Goal: Task Accomplishment & Management: Use online tool/utility

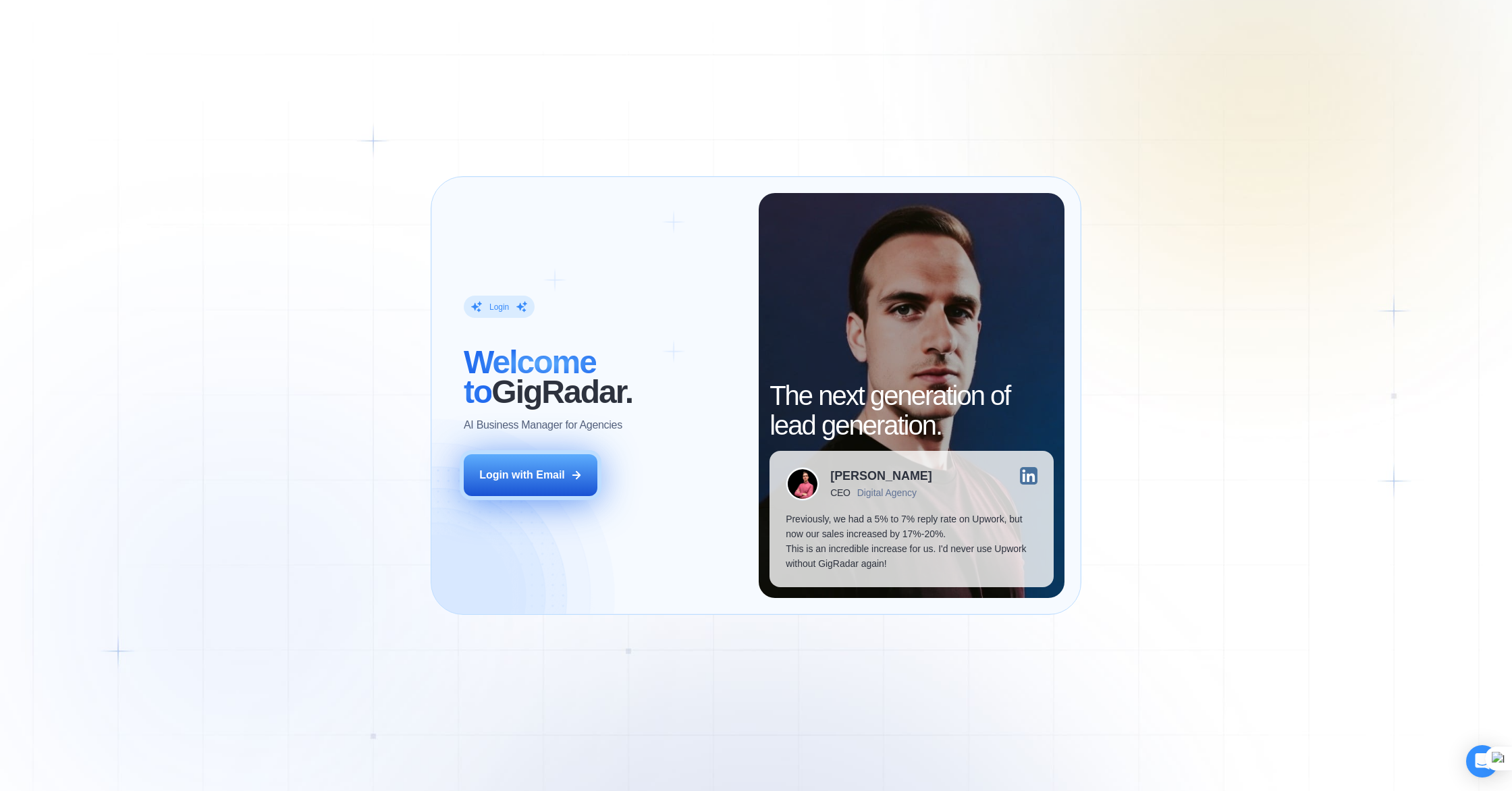
click at [502, 474] on div "Login with Email" at bounding box center [522, 475] width 86 height 15
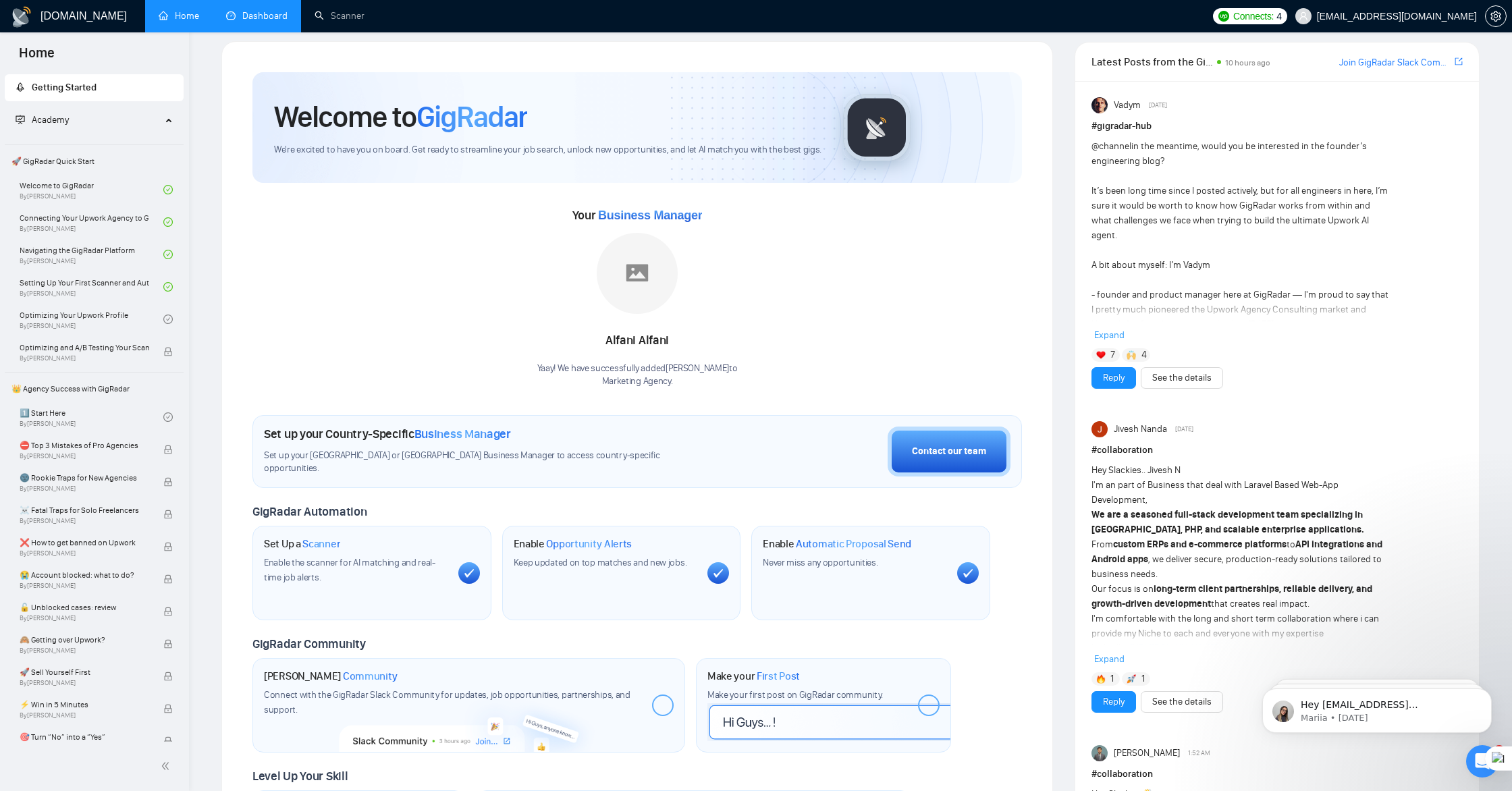
scroll to position [12, 0]
click at [173, 17] on link "Home" at bounding box center [178, 16] width 40 height 12
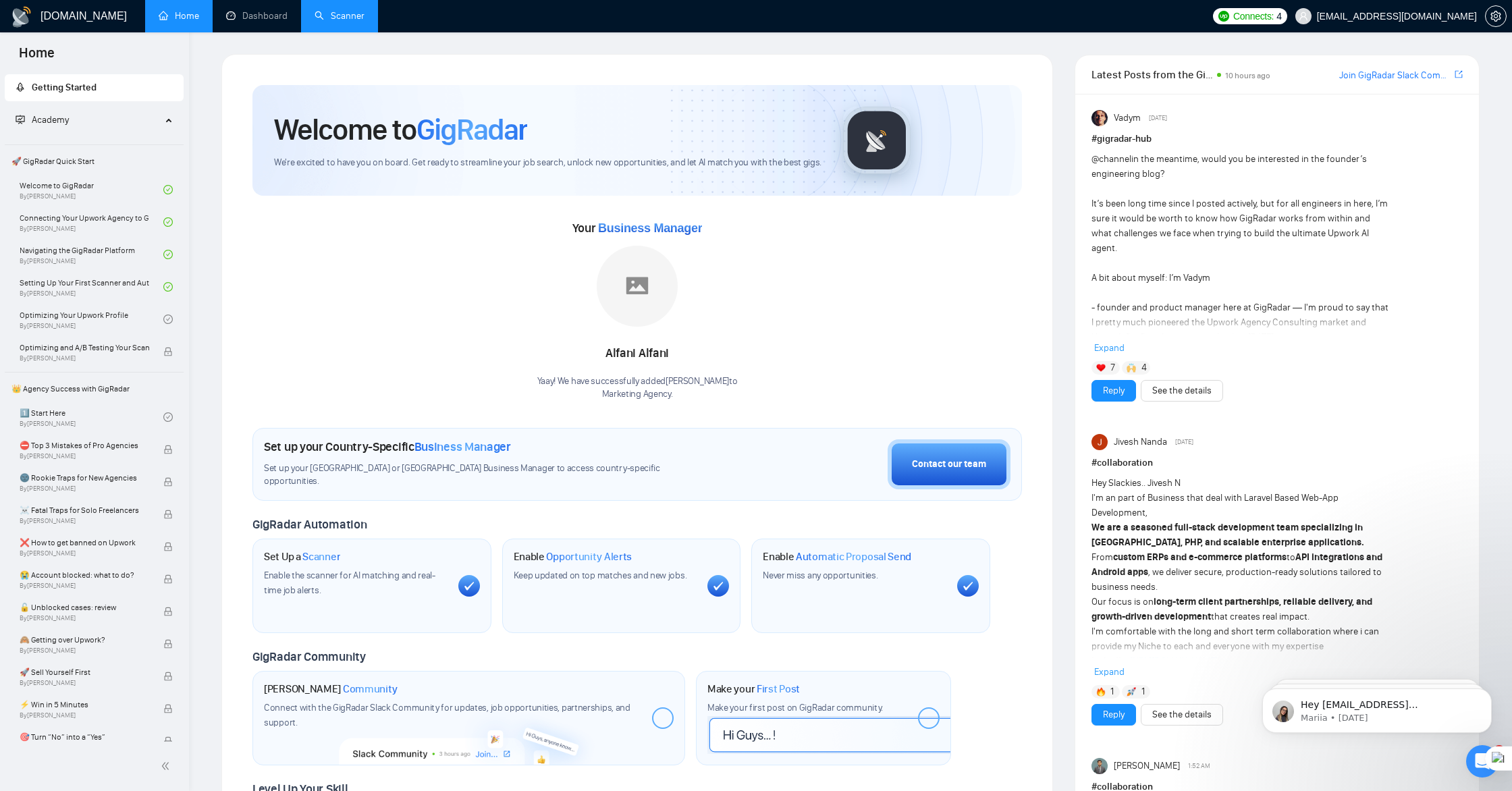
click at [353, 13] on link "Scanner" at bounding box center [339, 16] width 50 height 12
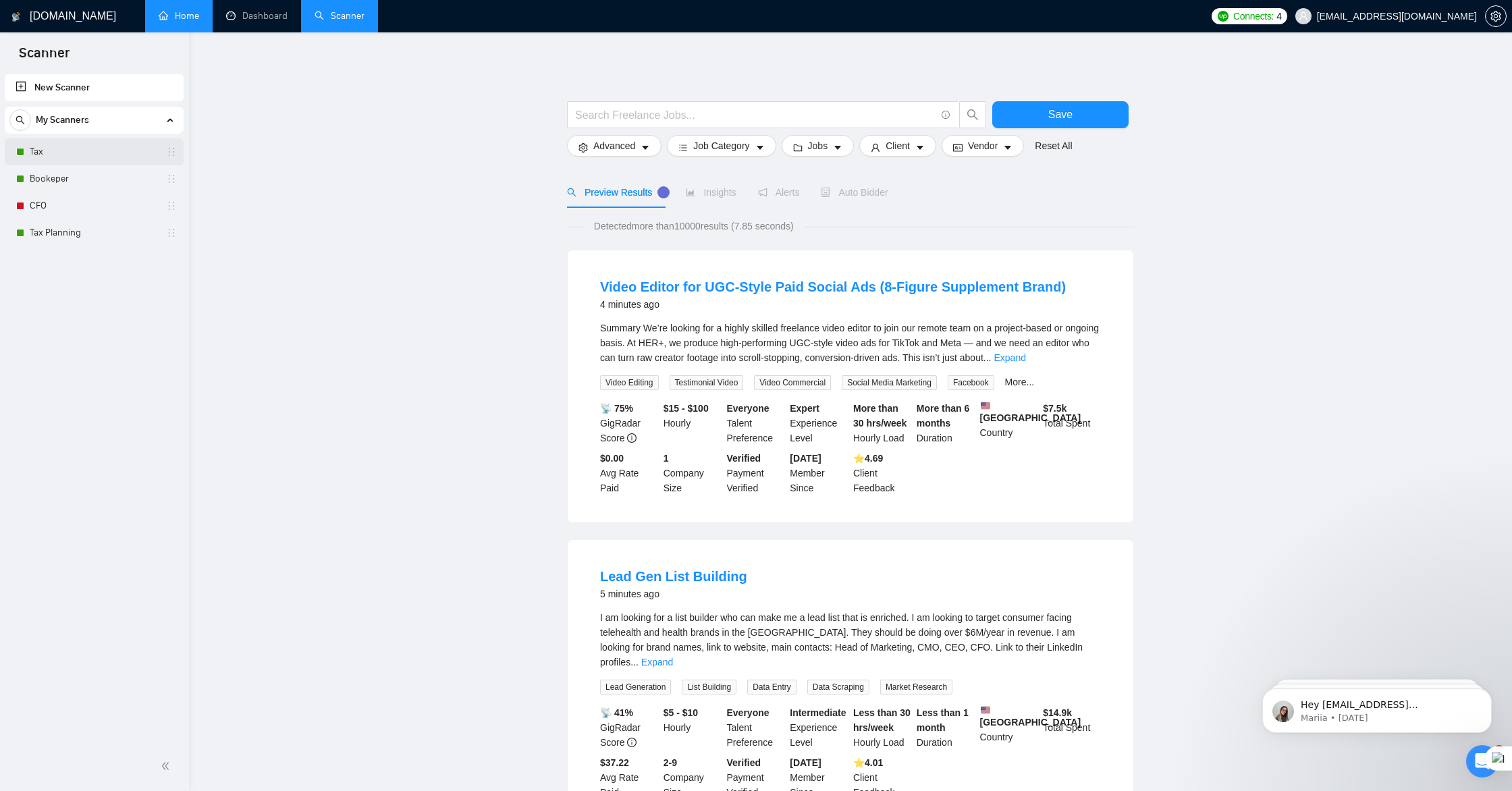
click at [88, 150] on link "Tax" at bounding box center [94, 151] width 129 height 27
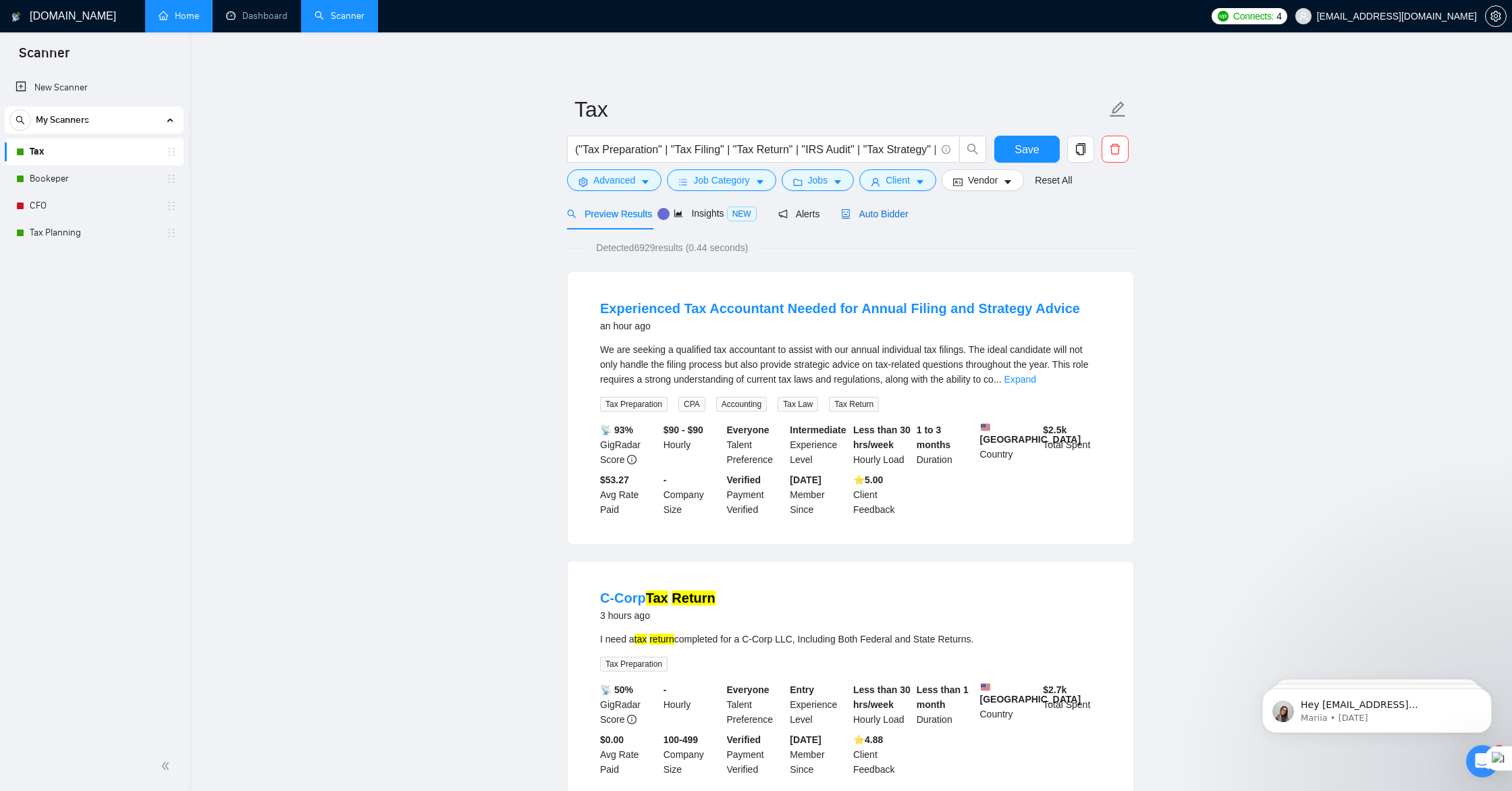
click at [878, 213] on span "Auto Bidder" at bounding box center [875, 214] width 67 height 11
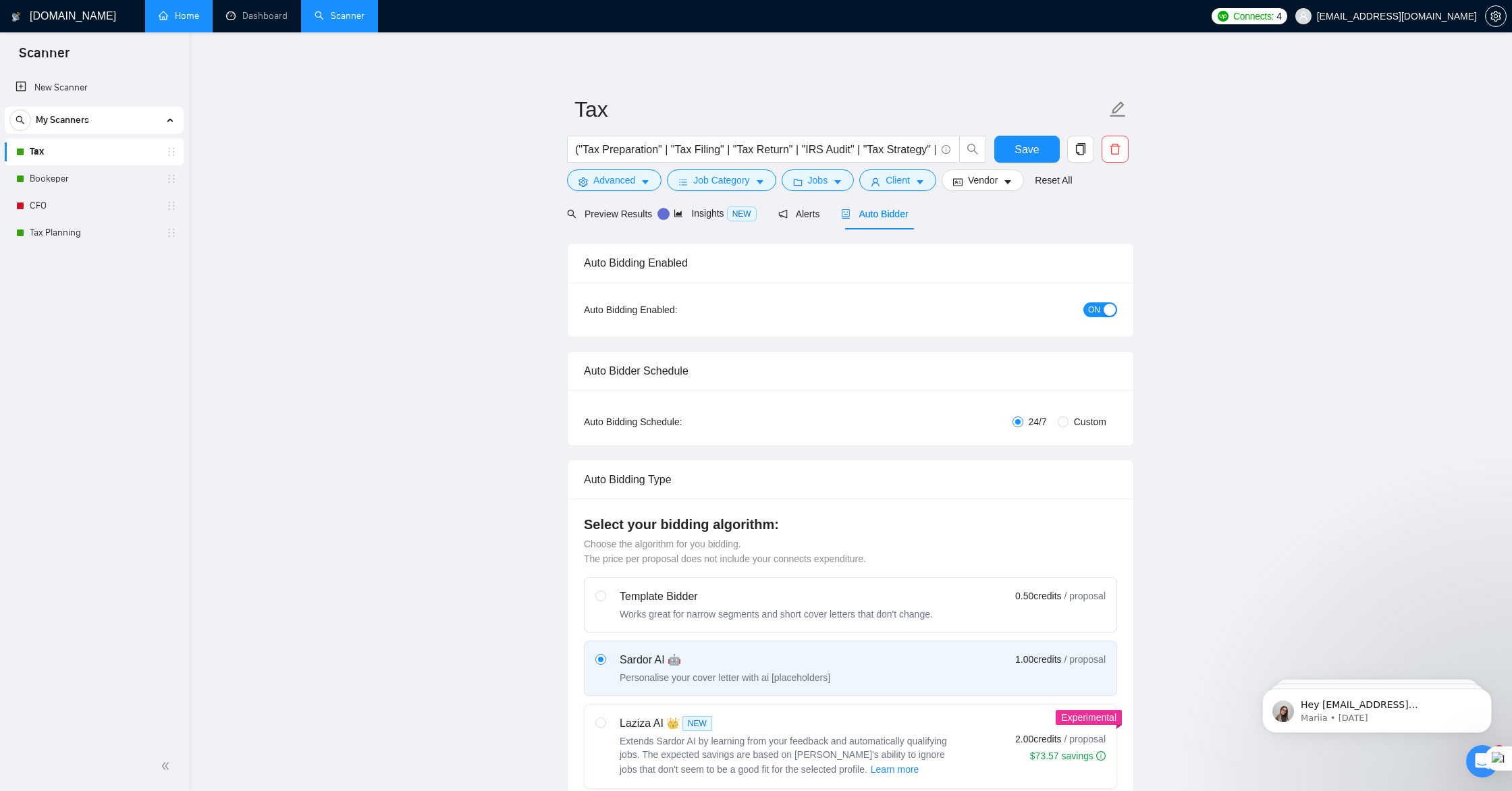
checkbox input "true"
click at [78, 182] on link "Bookeper" at bounding box center [94, 179] width 129 height 27
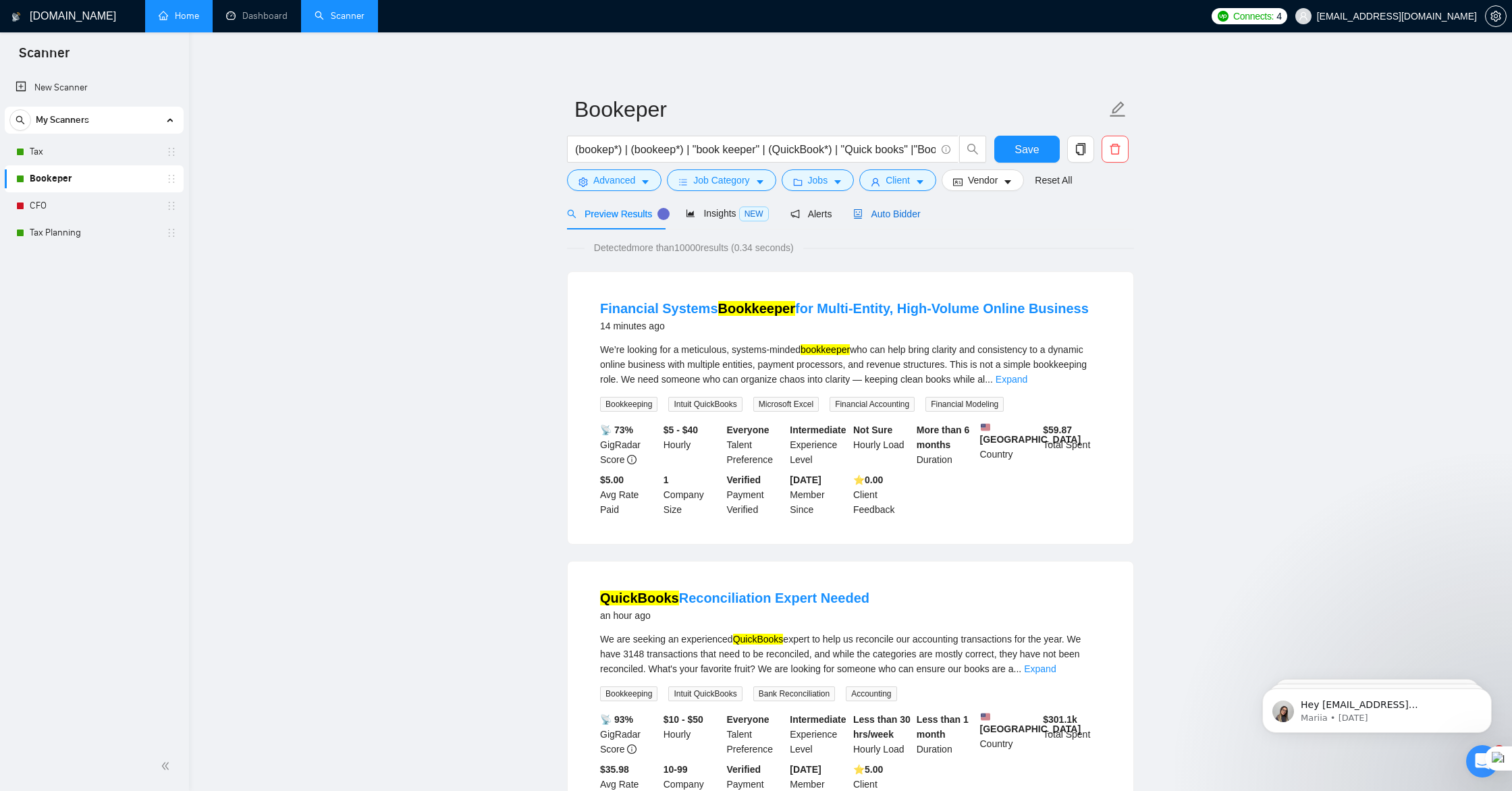
click at [898, 213] on span "Auto Bidder" at bounding box center [887, 214] width 67 height 11
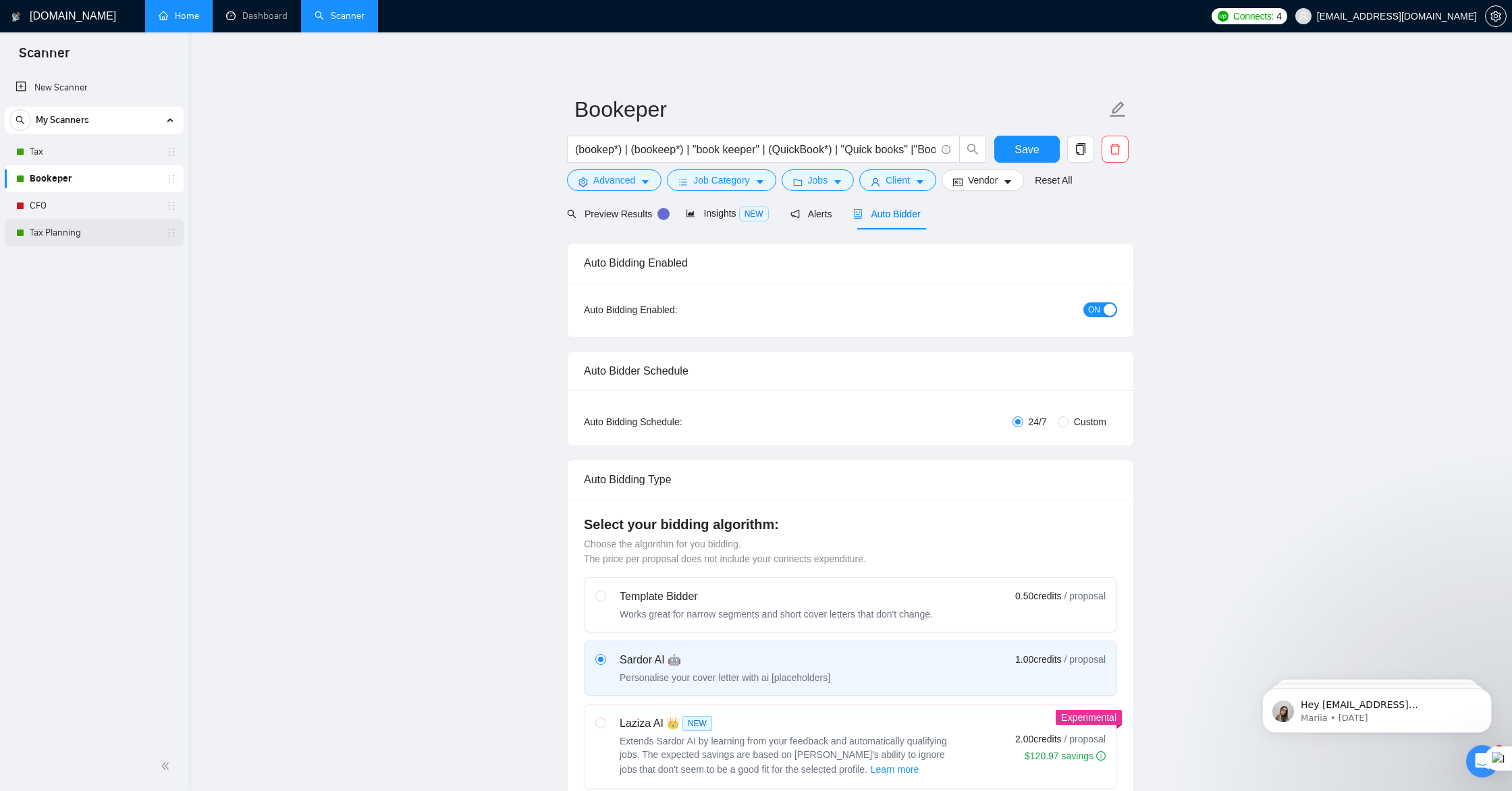
click at [76, 227] on link "Tax Planning" at bounding box center [94, 233] width 129 height 27
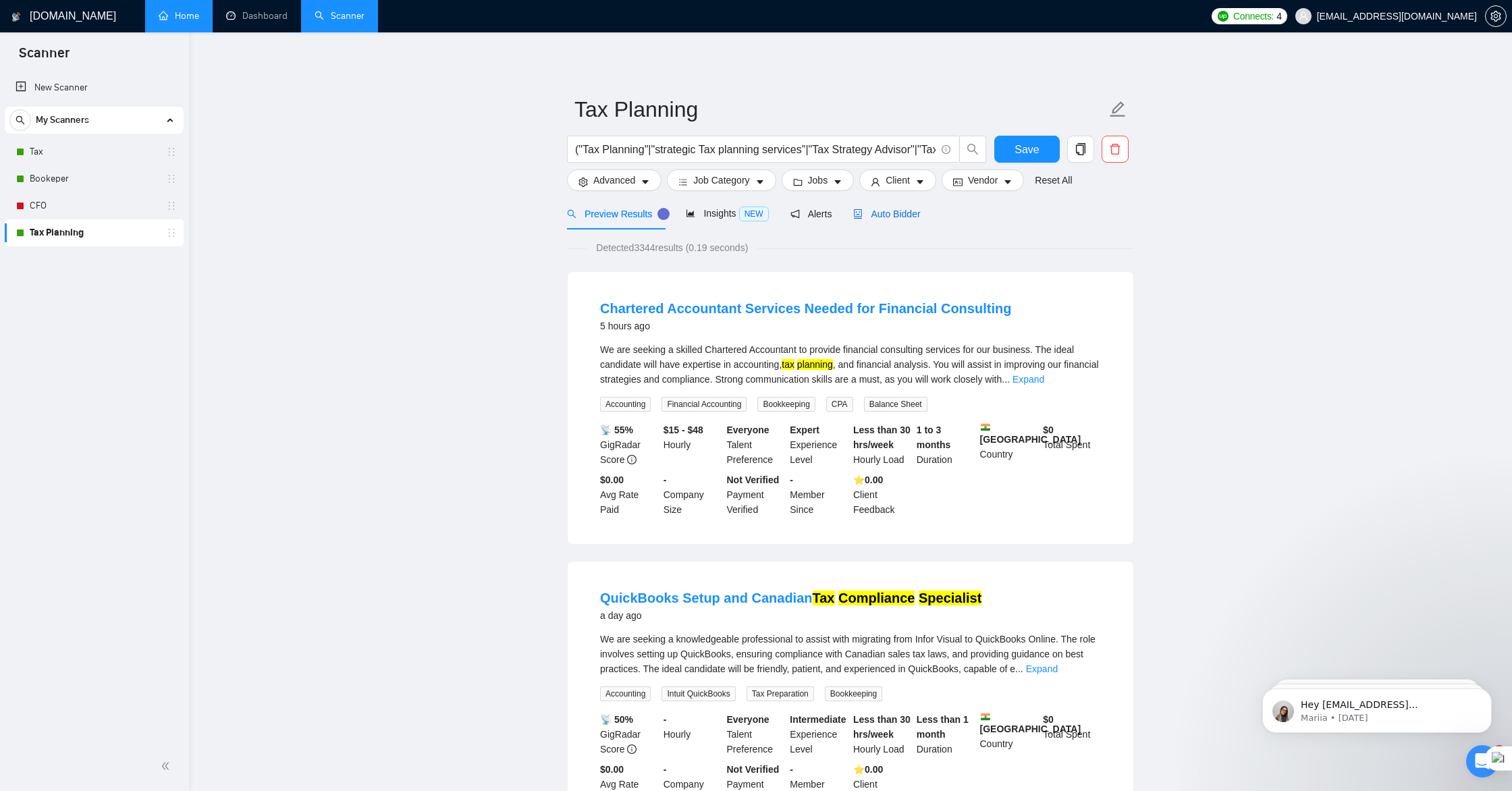
click at [890, 213] on span "Auto Bidder" at bounding box center [887, 214] width 67 height 11
